Goal: Information Seeking & Learning: Learn about a topic

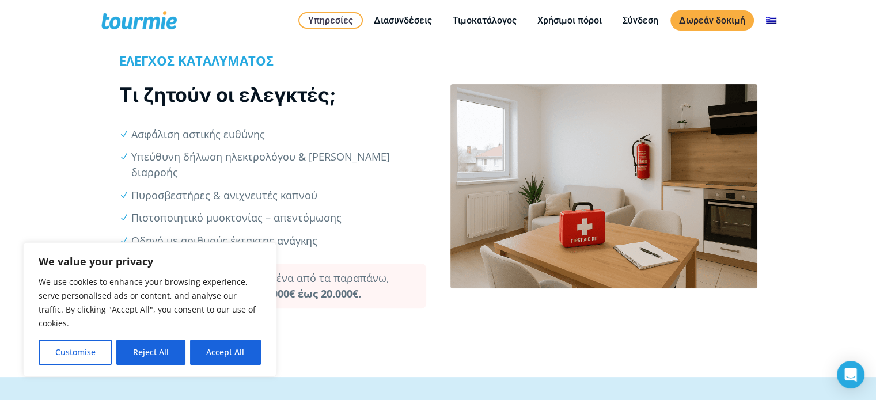
scroll to position [294, 0]
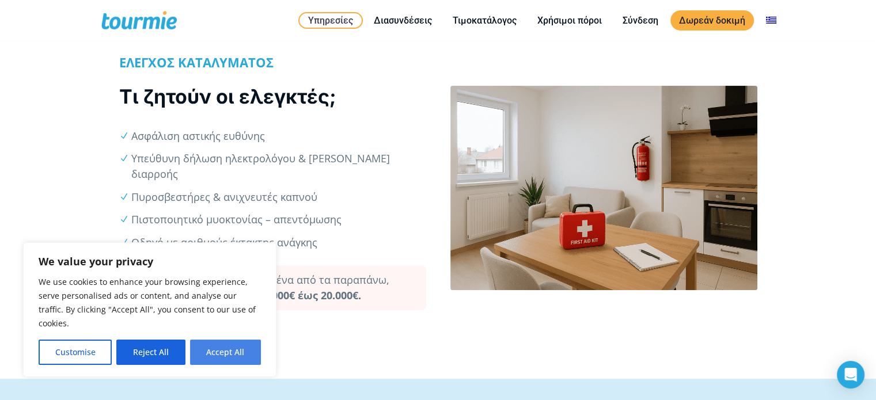
click at [221, 350] on button "Accept All" at bounding box center [225, 352] width 71 height 25
click at [221, 350] on div "ΕΛΕΓΧΟΣ ΚΑΤΑΛΥΜΑΤΟΣ Τι ζητούν οι ελεγκτές; Ασφάλιση αστικής ευθύνης Υπεύθυνη δή…" at bounding box center [438, 194] width 876 height 371
checkbox input "true"
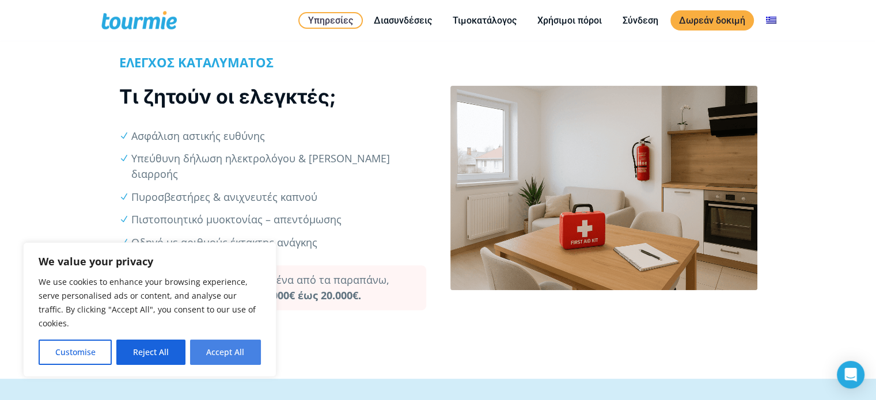
checkbox input "true"
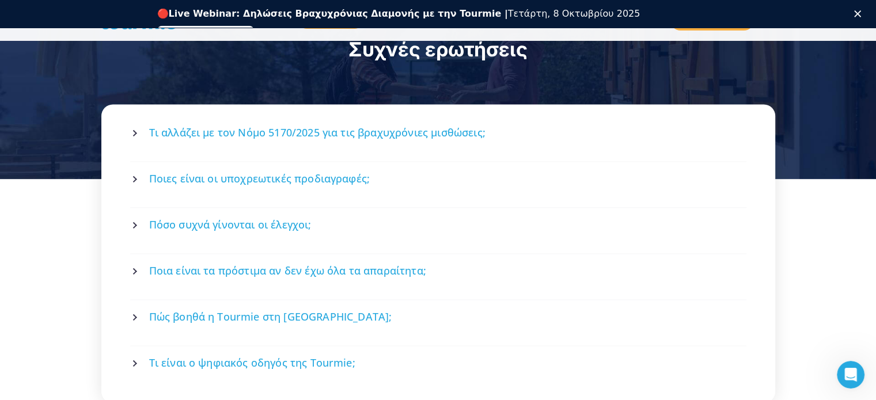
scroll to position [1553, 0]
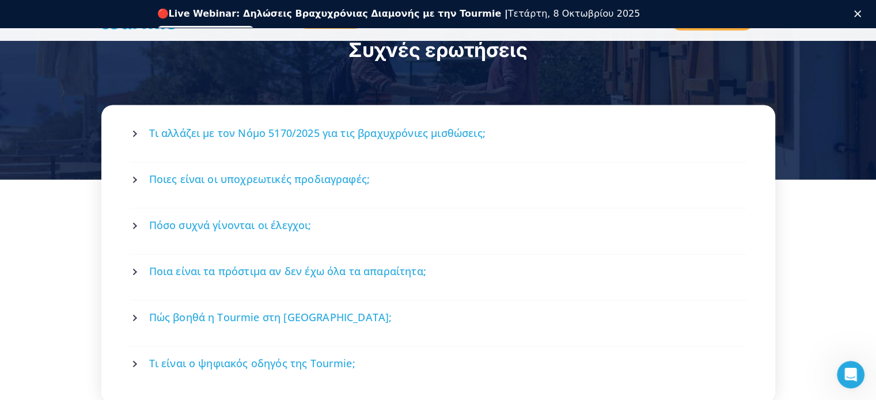
click at [253, 218] on span "Πόσο συχνά γίνονται οι έλεγχοι;" at bounding box center [230, 225] width 162 height 14
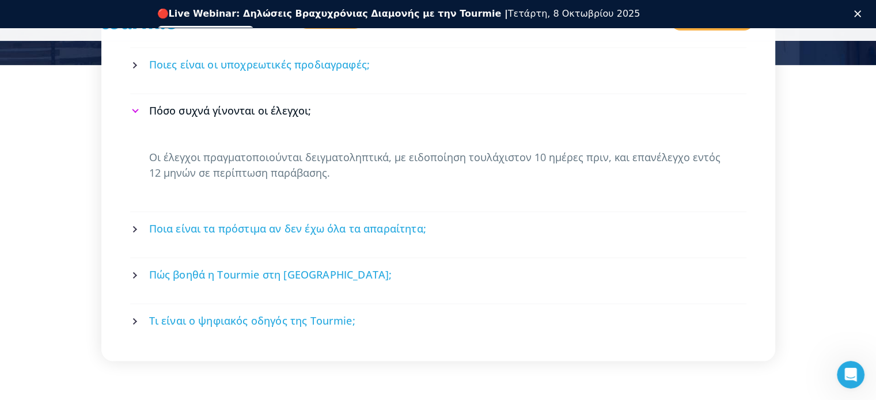
scroll to position [1669, 0]
click at [225, 221] on span "Ποια είναι τα πρόστιμα αν δεν έχω όλα τα απαραίτητα;" at bounding box center [287, 228] width 277 height 14
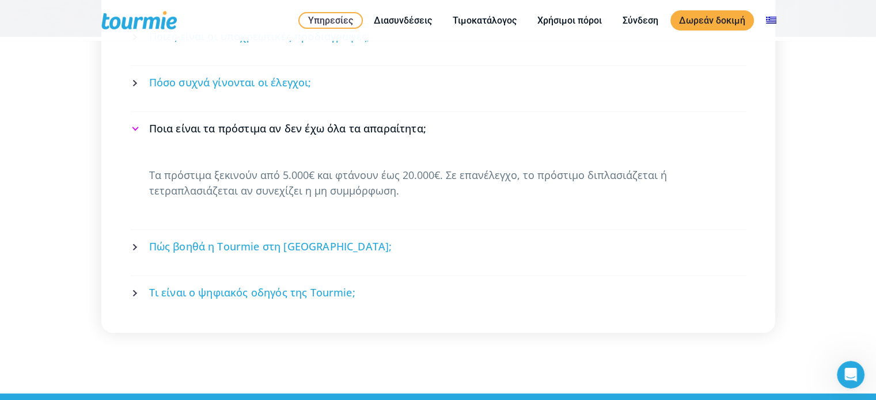
click at [252, 240] on span "Πώς βοηθά η Tourmie στη [GEOGRAPHIC_DATA];" at bounding box center [270, 247] width 243 height 14
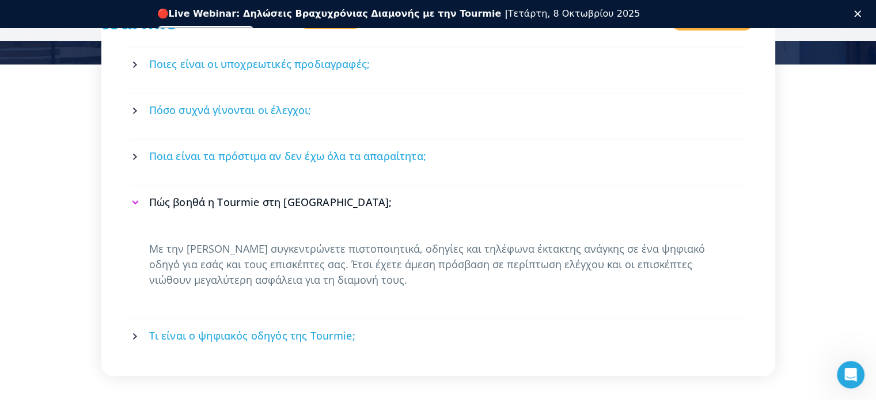
click at [276, 329] on span "Τι είναι ο ψηφιακός οδηγός της Tourmie;" at bounding box center [252, 336] width 206 height 14
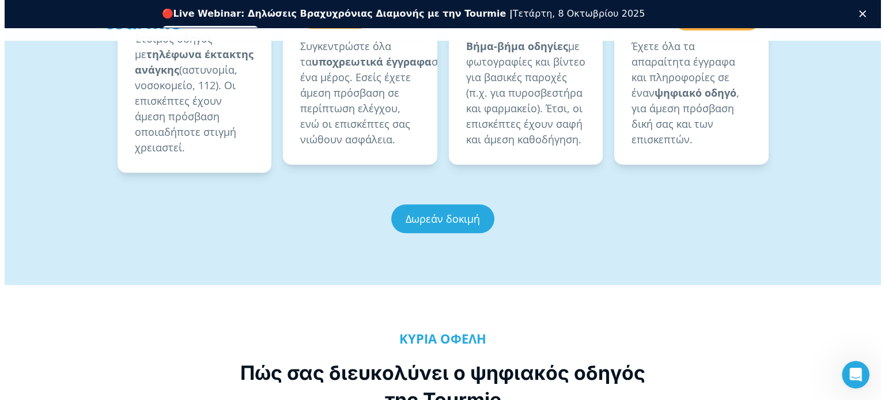
scroll to position [862, 0]
